Goal: Navigation & Orientation: Go to known website

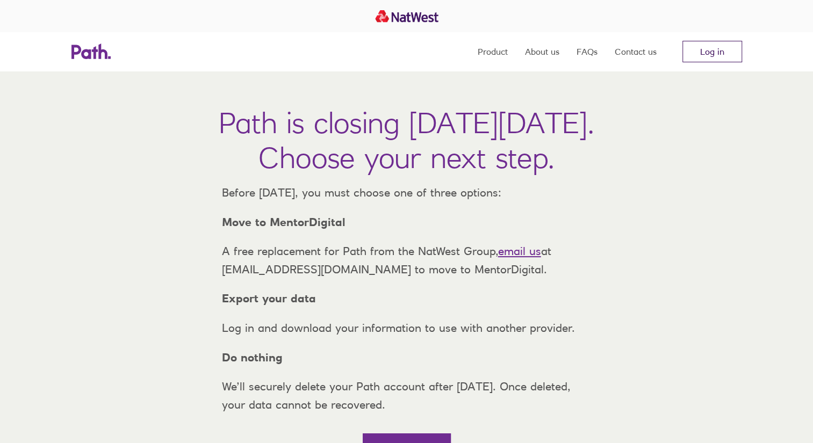
click at [699, 50] on link "Log in" at bounding box center [712, 51] width 60 height 21
